Goal: Transaction & Acquisition: Purchase product/service

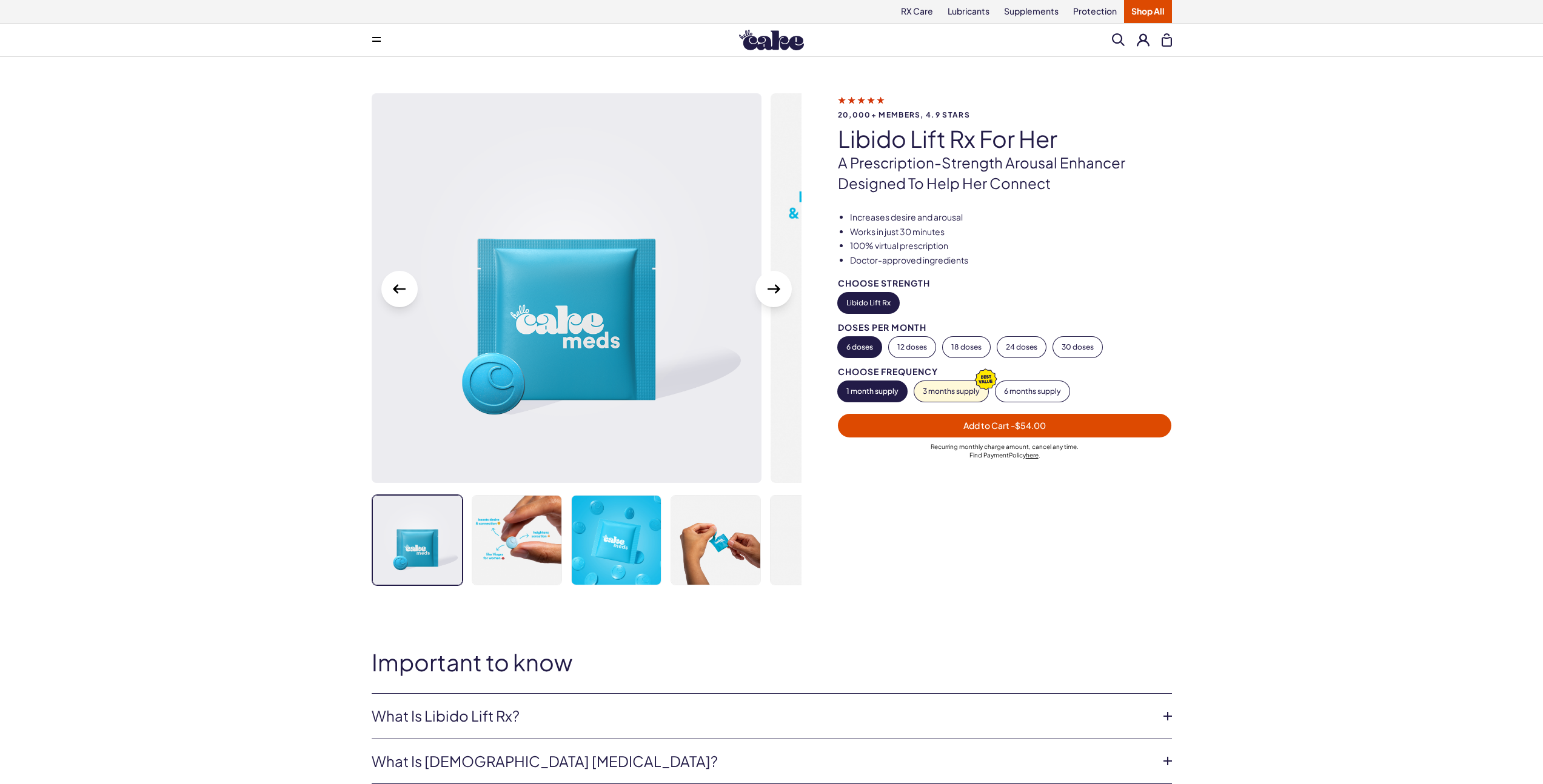
click at [157, 349] on div "20,000+ members, 4.9 stars Libido Lift Rx For Her A prescription-strength arous…" at bounding box center [772, 357] width 1543 height 602
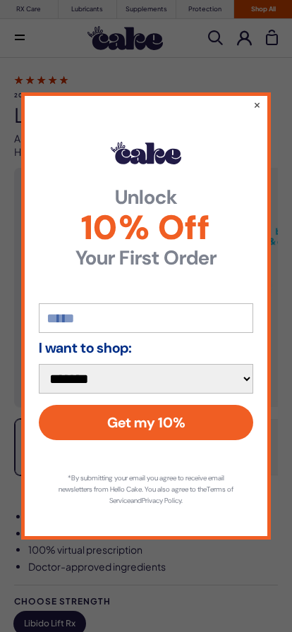
click at [258, 107] on button "×" at bounding box center [257, 104] width 8 height 14
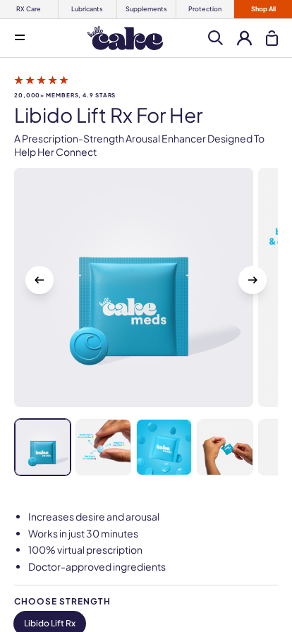
click at [152, 460] on img at bounding box center [164, 448] width 54 height 56
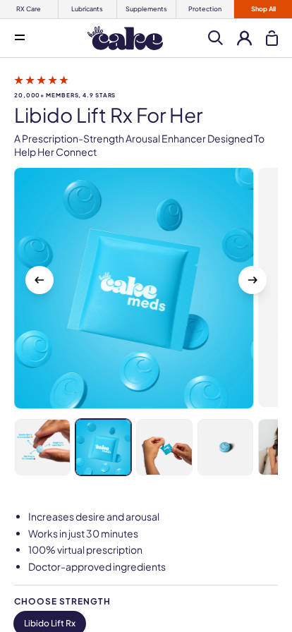
click at [189, 450] on img at bounding box center [164, 448] width 54 height 56
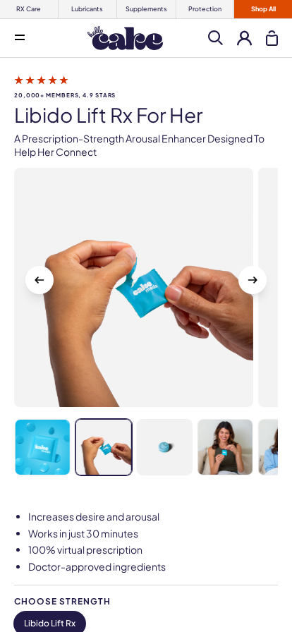
click at [221, 447] on img at bounding box center [225, 448] width 54 height 56
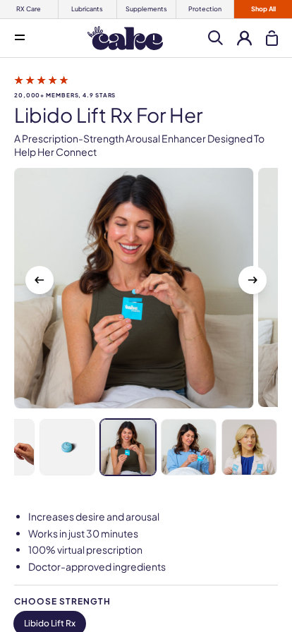
click at [232, 447] on img at bounding box center [249, 448] width 54 height 56
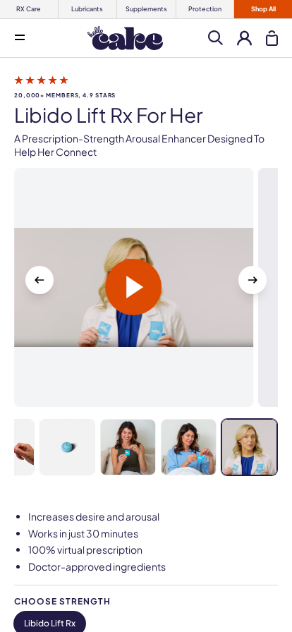
click at [195, 454] on img at bounding box center [189, 448] width 54 height 56
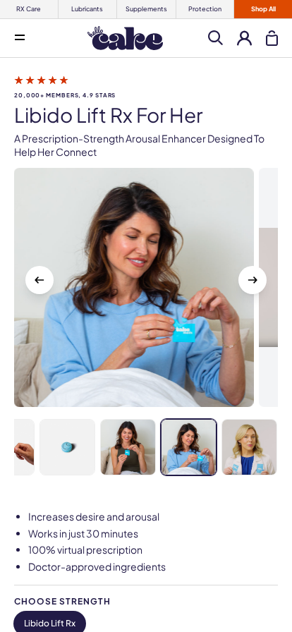
click at [237, 454] on img at bounding box center [249, 448] width 54 height 56
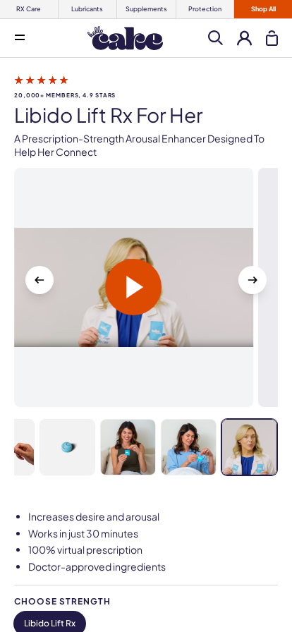
click at [128, 293] on span at bounding box center [135, 287] width 17 height 23
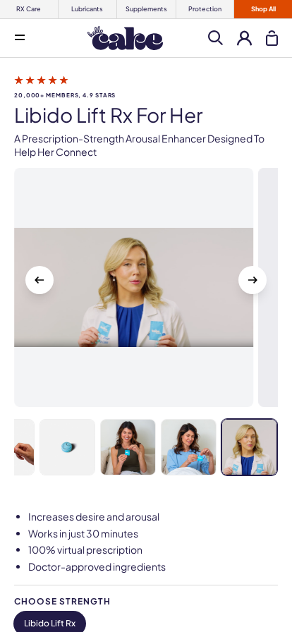
click at [120, 455] on img at bounding box center [128, 448] width 54 height 56
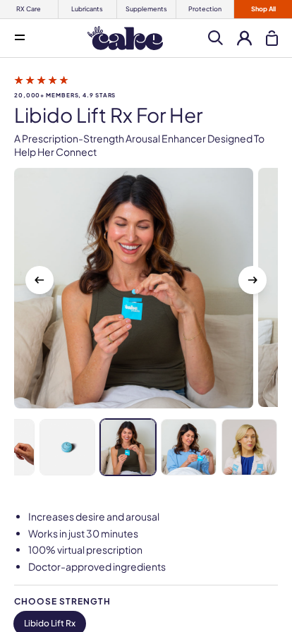
click at [80, 457] on img at bounding box center [67, 448] width 54 height 56
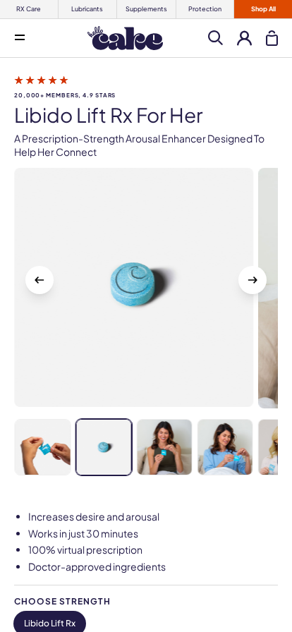
click at [35, 456] on img at bounding box center [43, 448] width 54 height 56
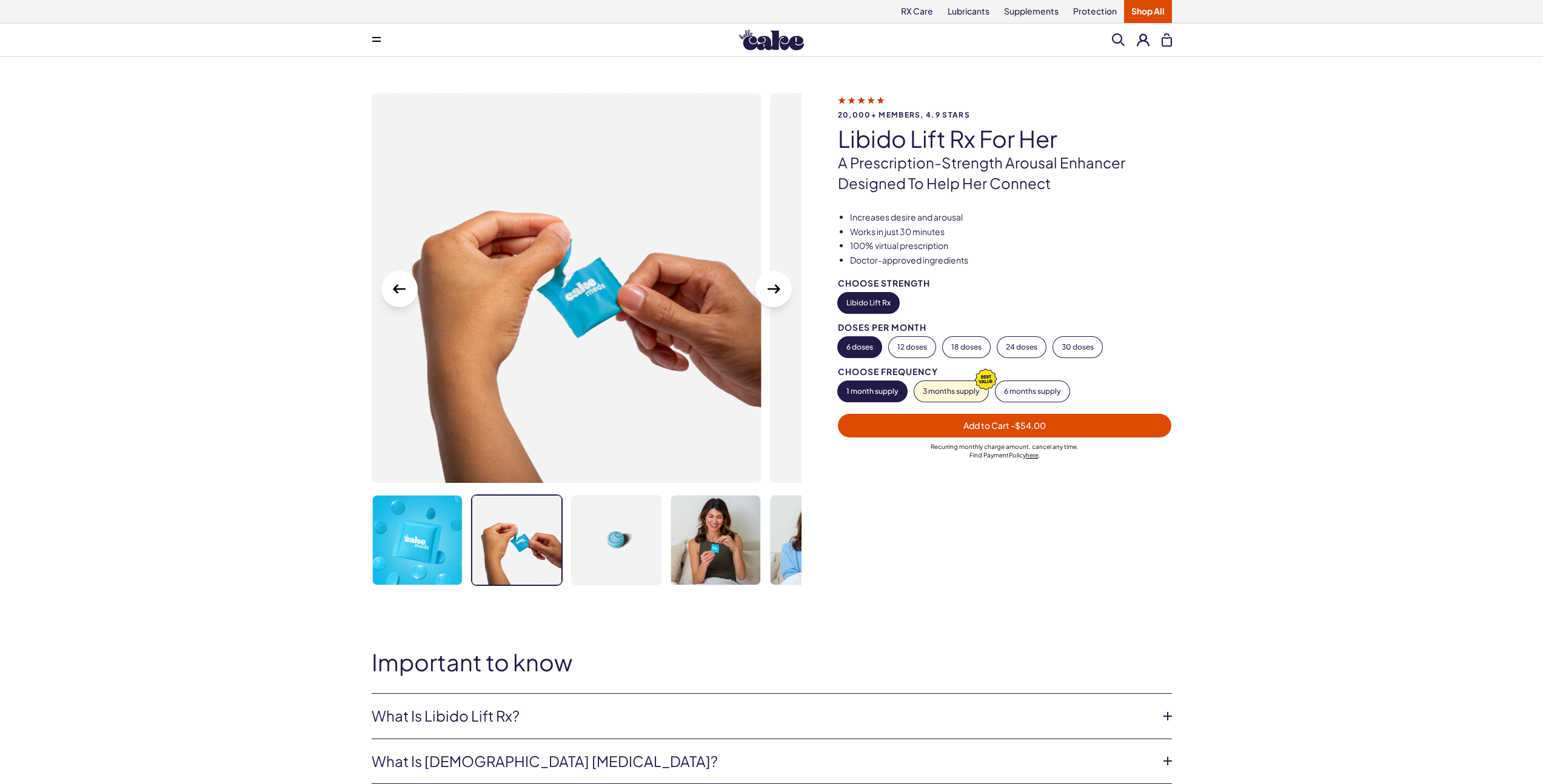
click at [771, 291] on icon "Next Slide" at bounding box center [773, 289] width 20 height 20
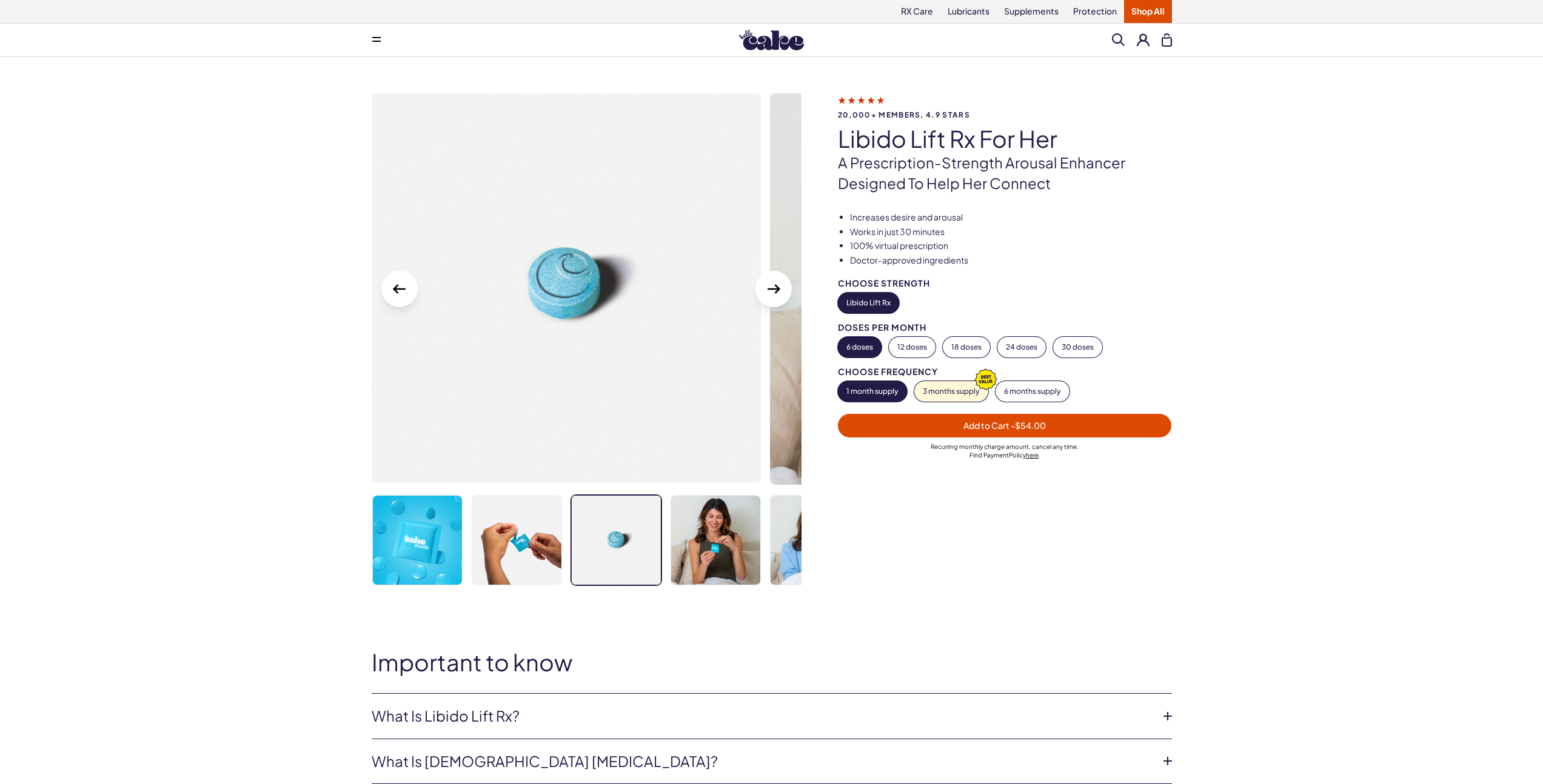
click at [772, 291] on icon "Next Slide" at bounding box center [773, 289] width 20 height 20
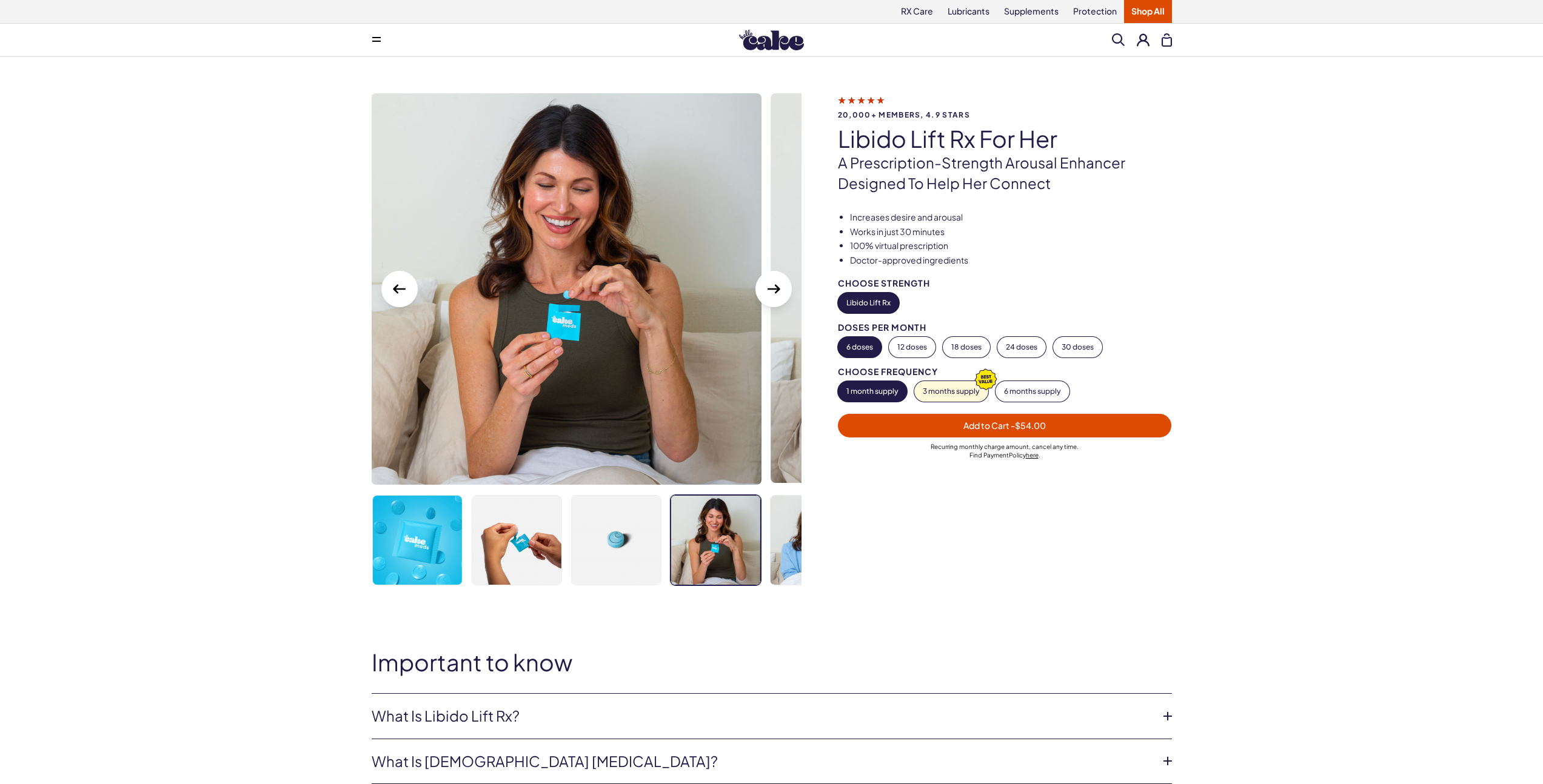
click at [772, 291] on icon "Next Slide" at bounding box center [773, 289] width 20 height 20
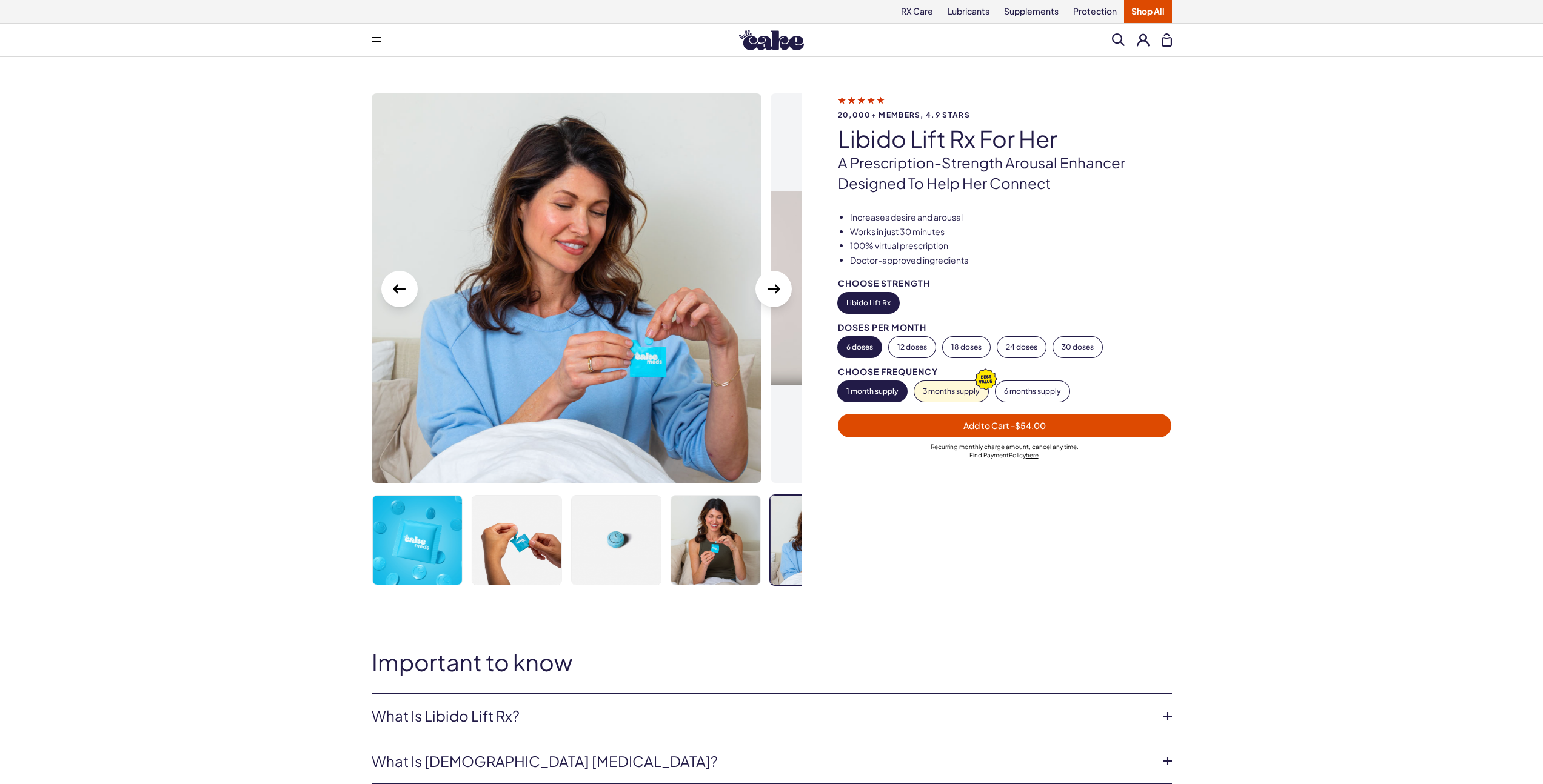
click at [772, 291] on icon "Next Slide" at bounding box center [773, 289] width 20 height 20
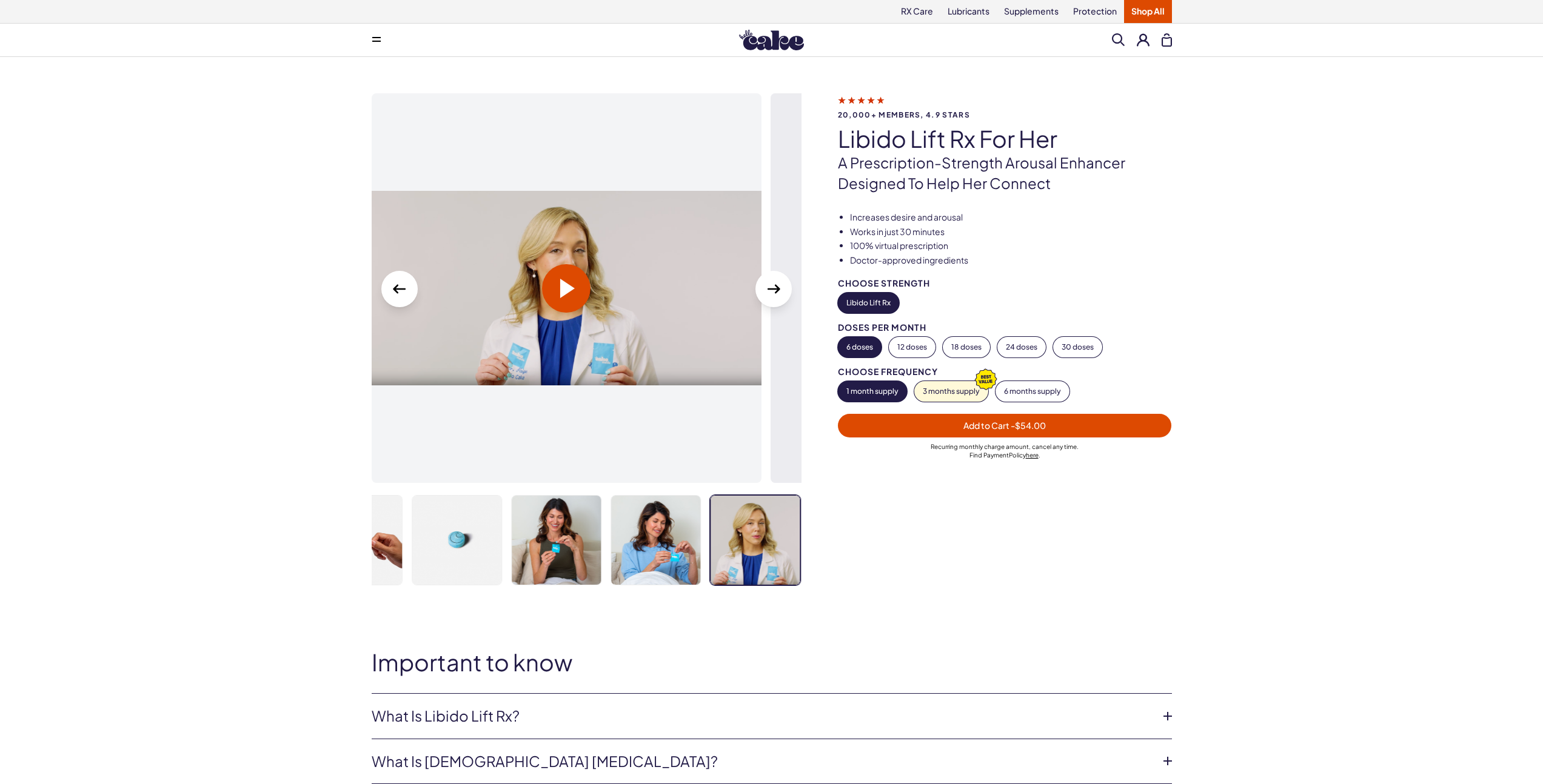
click at [772, 291] on icon "Next Slide" at bounding box center [773, 289] width 20 height 20
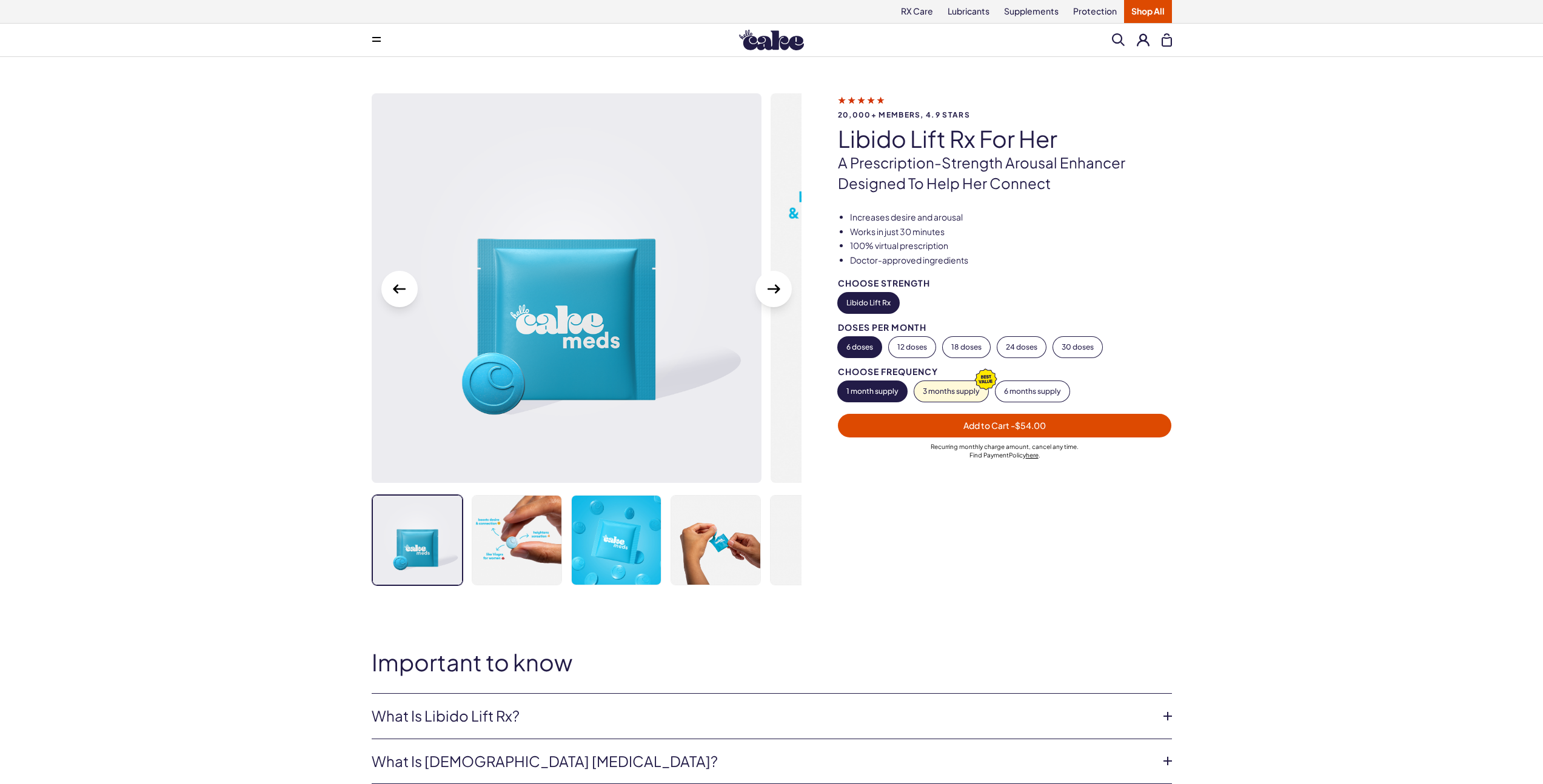
click at [772, 291] on icon "Next Slide" at bounding box center [773, 289] width 20 height 20
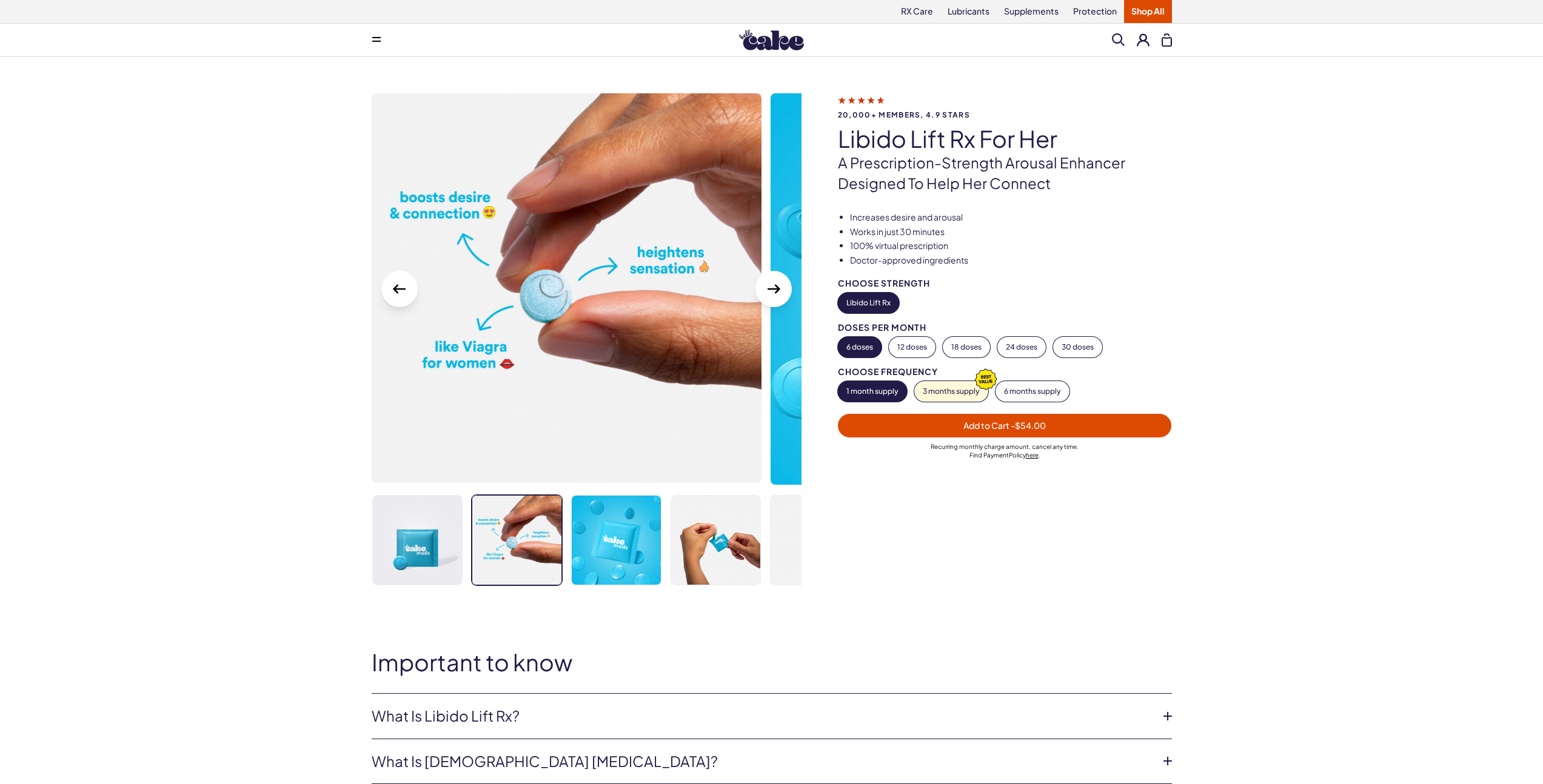
click at [771, 291] on icon "Next Slide" at bounding box center [773, 289] width 20 height 20
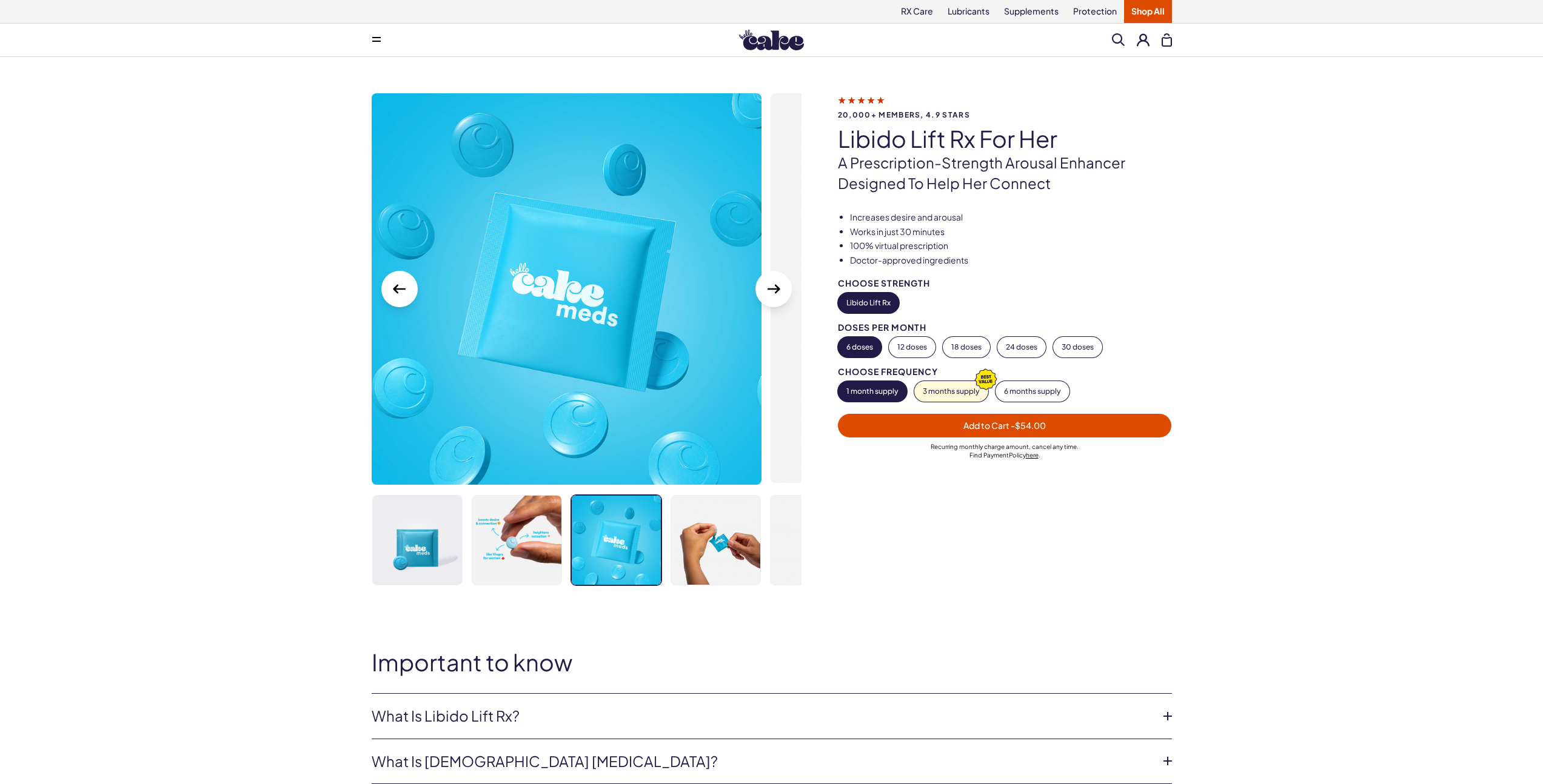
click at [285, 329] on div "20,000+ members, 4.9 stars Libido Lift Rx For Her A prescription-strength arous…" at bounding box center [772, 357] width 1543 height 602
